Goal: Task Accomplishment & Management: Use online tool/utility

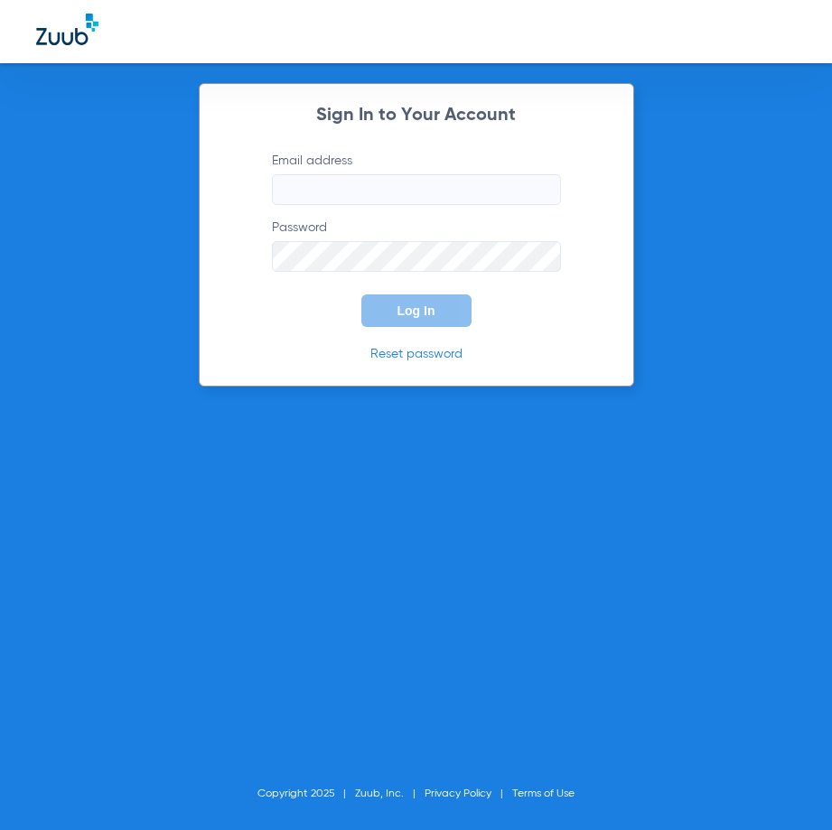
type input "[EMAIL_ADDRESS][DOMAIN_NAME]"
click at [436, 300] on button "Log In" at bounding box center [416, 310] width 110 height 33
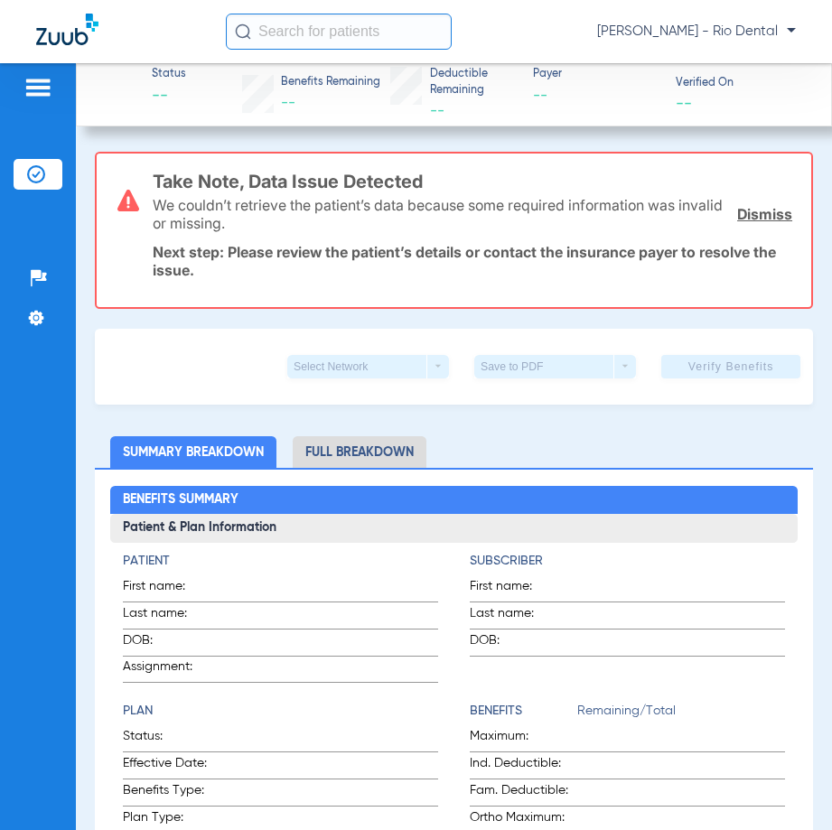
click at [368, 34] on input "text" at bounding box center [339, 32] width 226 height 36
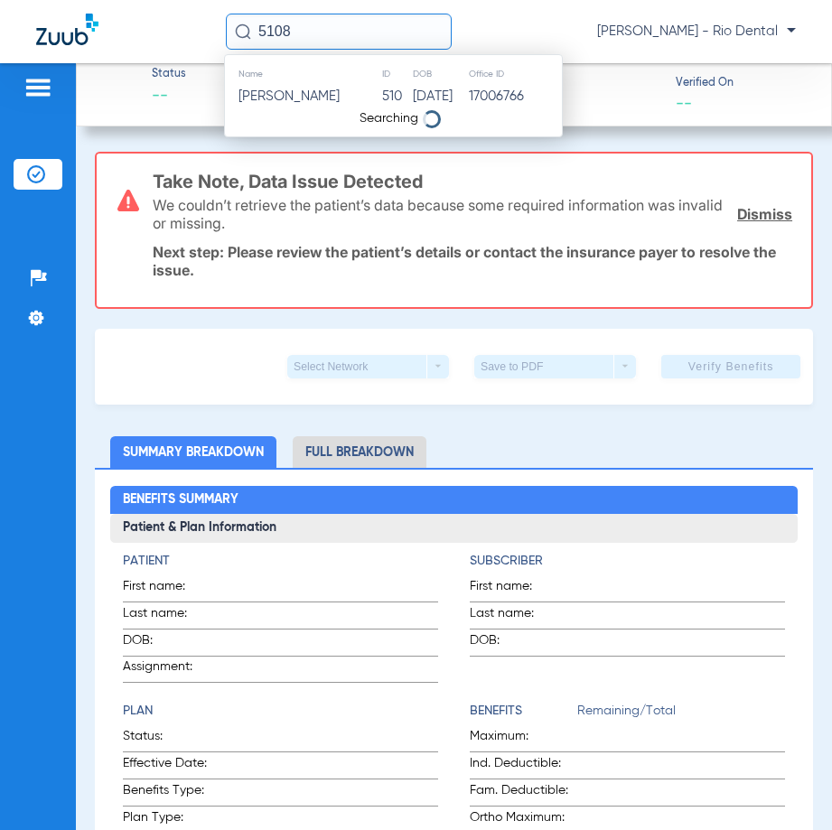
type input "5108"
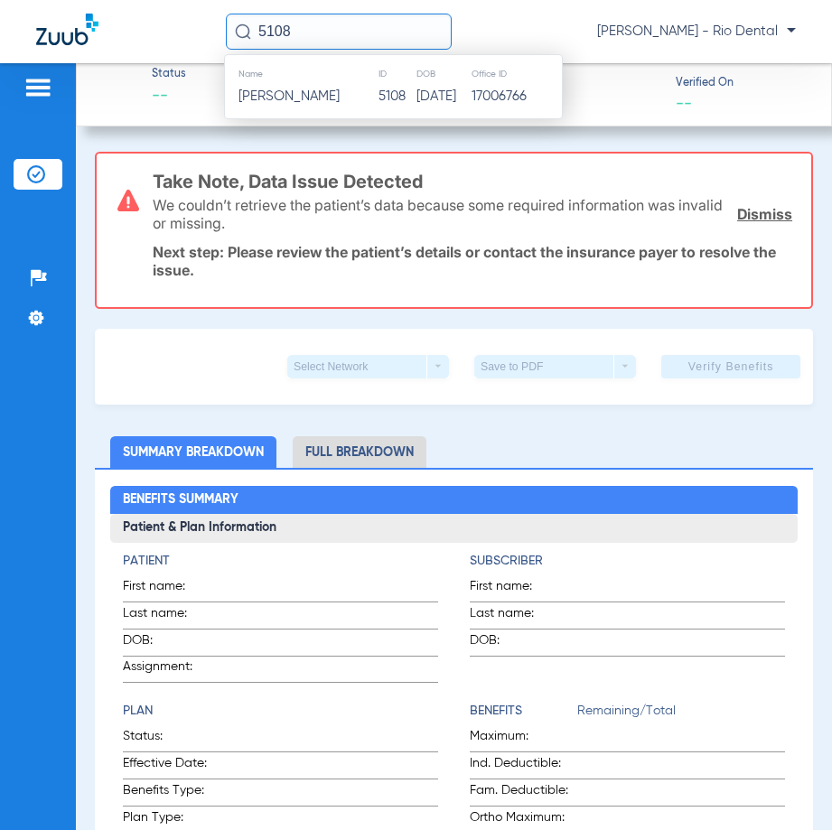
click at [377, 83] on th "ID" at bounding box center [396, 74] width 38 height 20
click at [377, 88] on td "5108" at bounding box center [396, 96] width 38 height 25
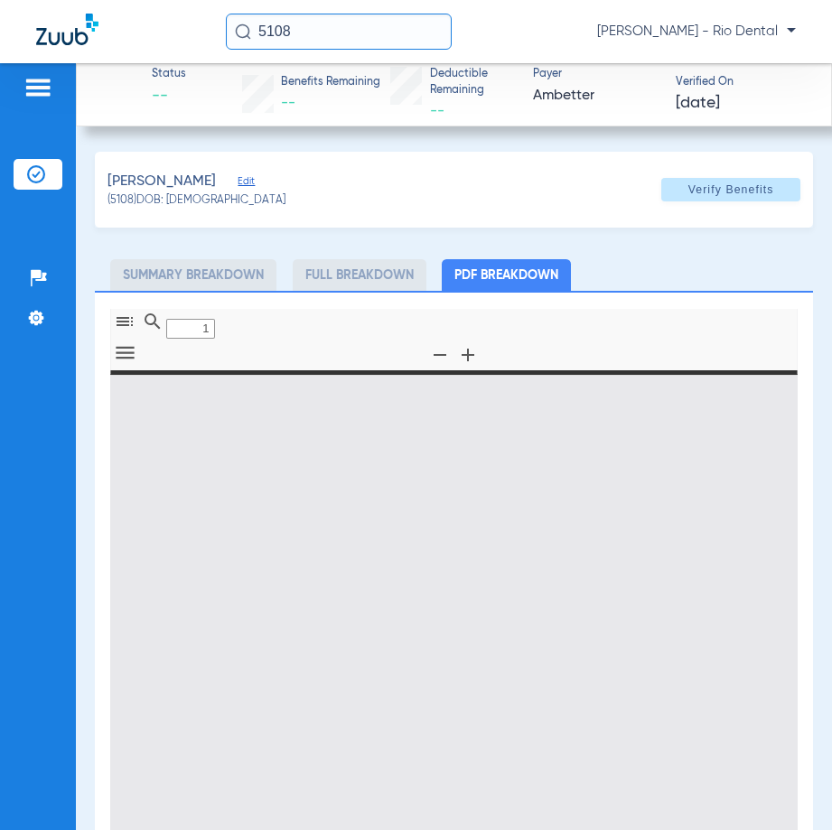
type input "0"
select select "page-width"
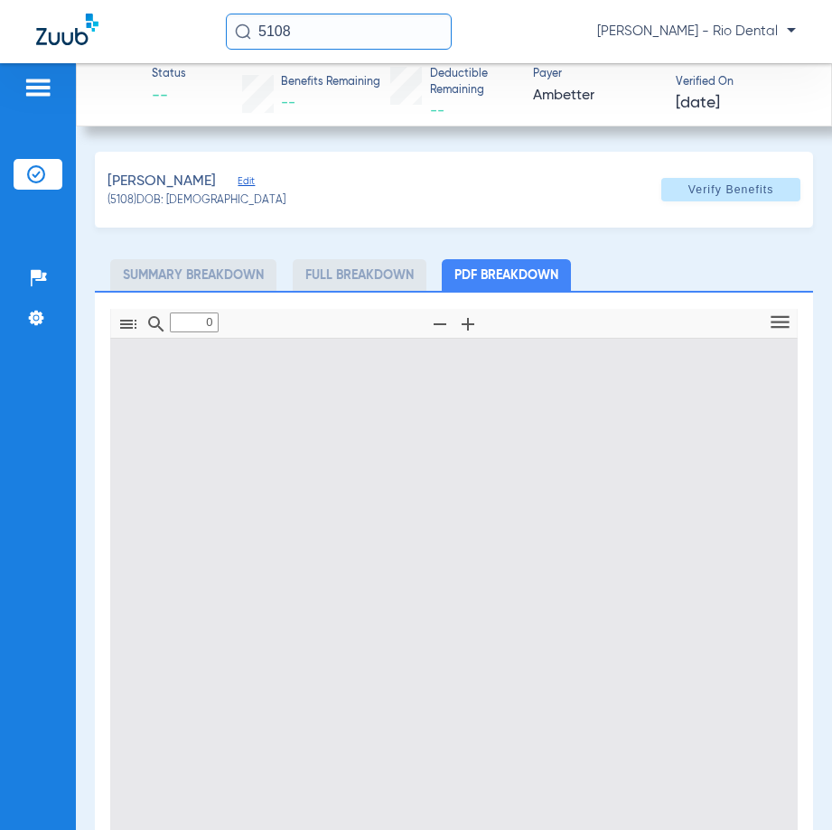
type input "1"
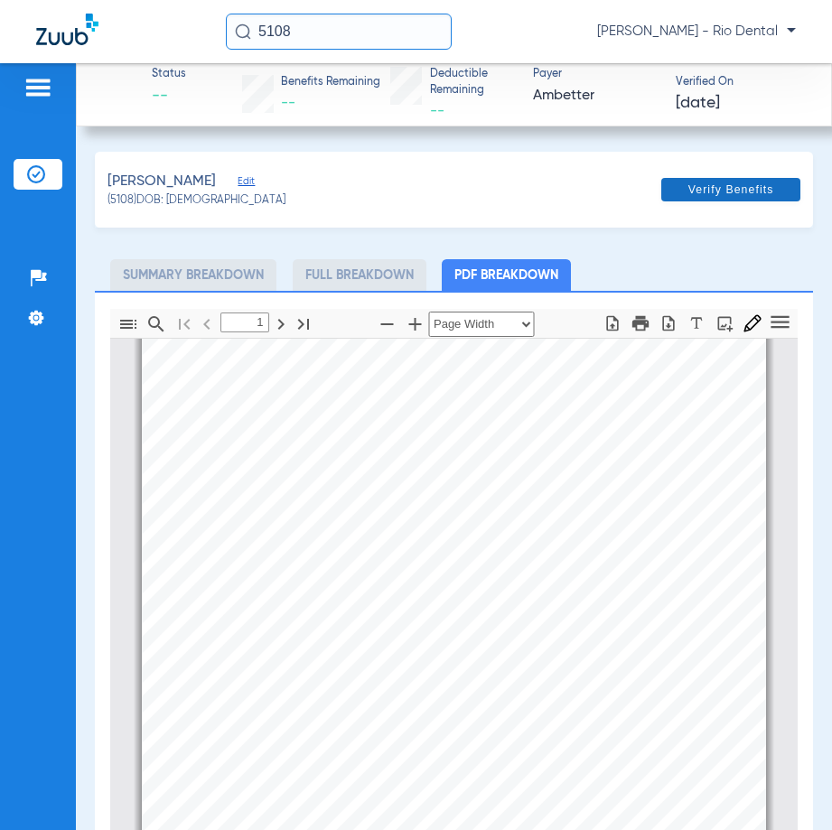
click at [750, 189] on span "Verify Benefits" at bounding box center [731, 189] width 86 height 14
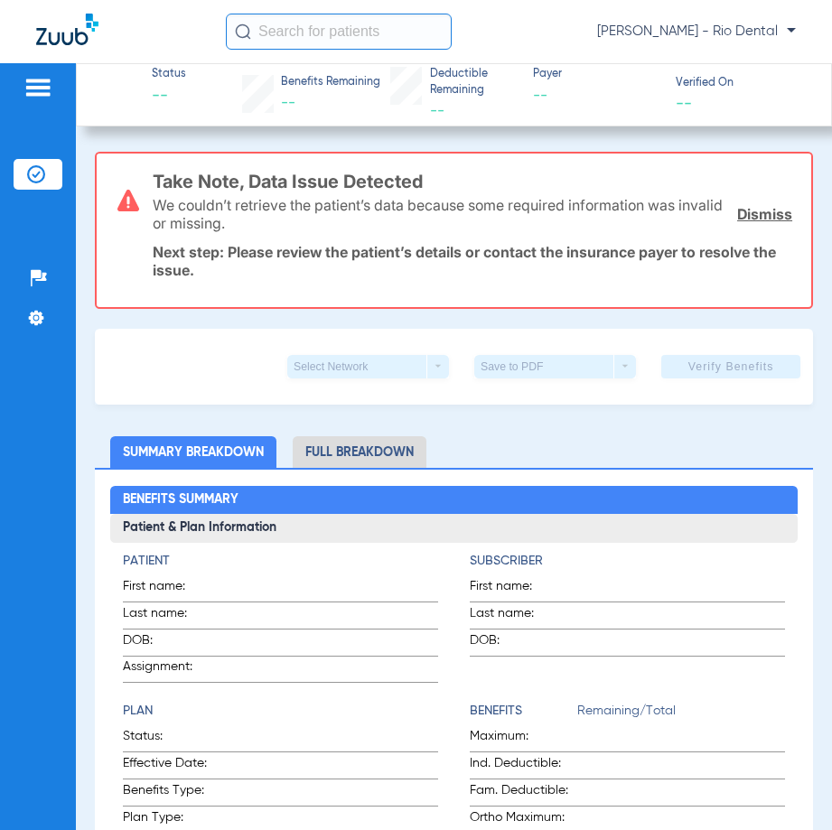
click at [383, 32] on input "text" at bounding box center [339, 32] width 226 height 36
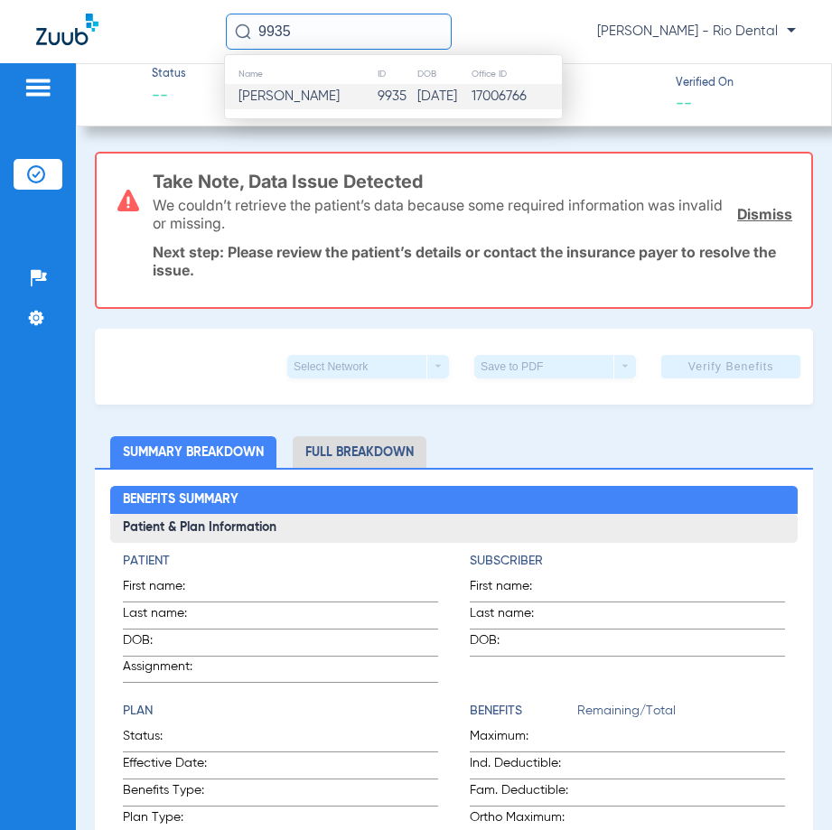
type input "9935"
click at [377, 102] on td "9935" at bounding box center [397, 96] width 40 height 25
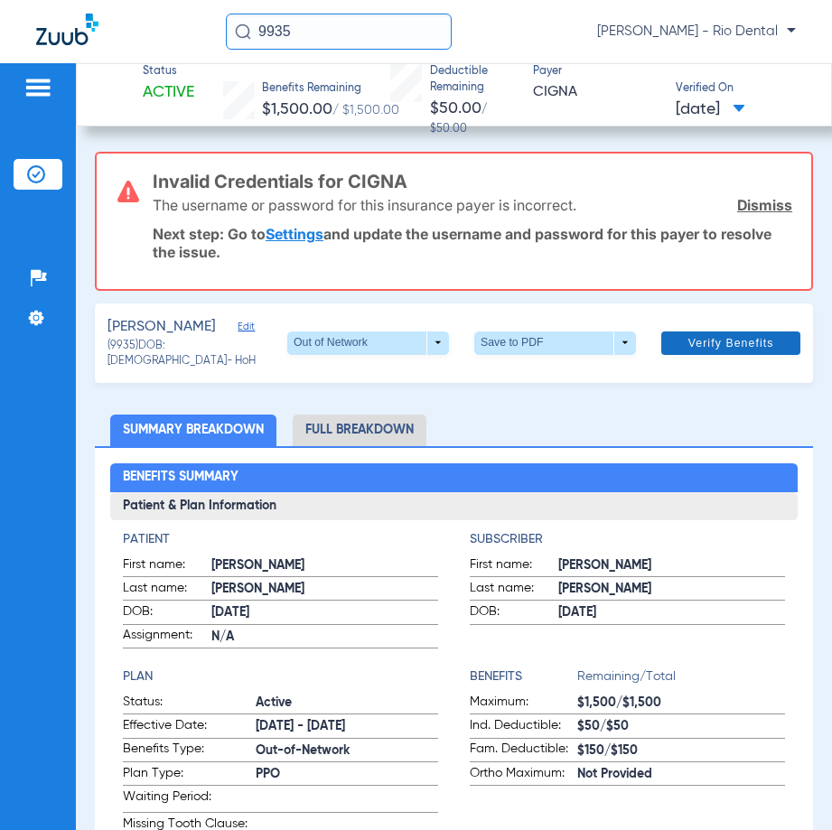
click at [709, 349] on span at bounding box center [730, 342] width 139 height 43
